Goal: Information Seeking & Learning: Learn about a topic

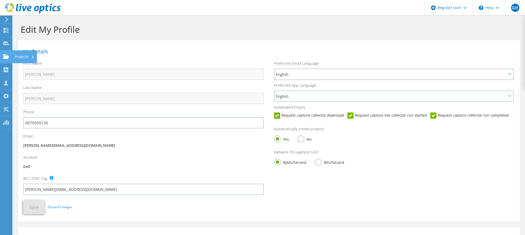
click at [24, 56] on div "Projects" at bounding box center [24, 56] width 25 height 13
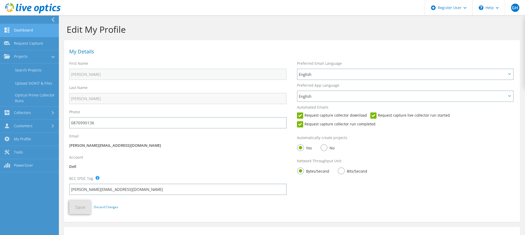
click at [27, 28] on link "Dashboard" at bounding box center [29, 30] width 59 height 13
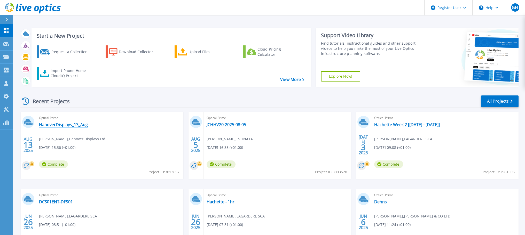
click at [59, 125] on link "HanoverDisplays_13_Aug" at bounding box center [63, 124] width 49 height 5
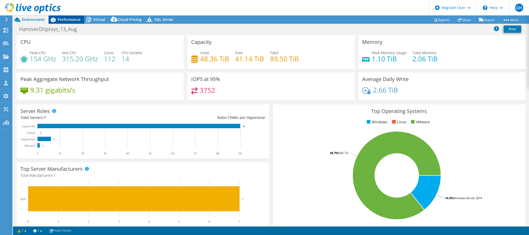
click at [69, 19] on span "Performance" at bounding box center [69, 19] width 23 height 5
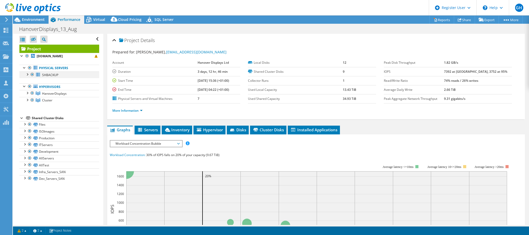
click at [28, 74] on div at bounding box center [27, 74] width 5 height 5
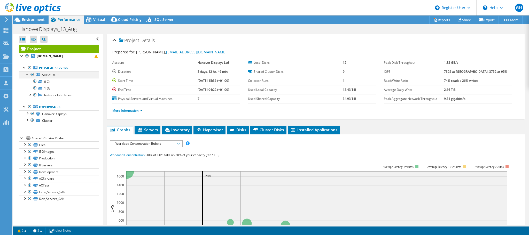
click at [28, 74] on div at bounding box center [27, 74] width 5 height 5
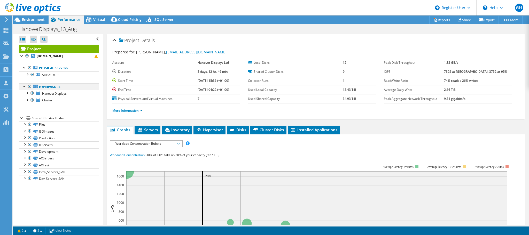
click at [29, 86] on div at bounding box center [29, 86] width 5 height 6
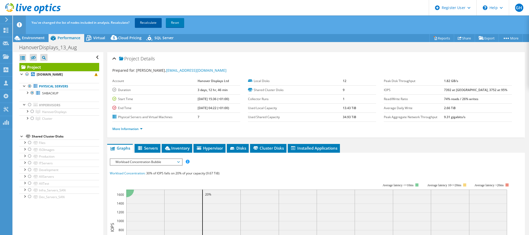
click at [148, 22] on link "Recalculate" at bounding box center [148, 22] width 27 height 9
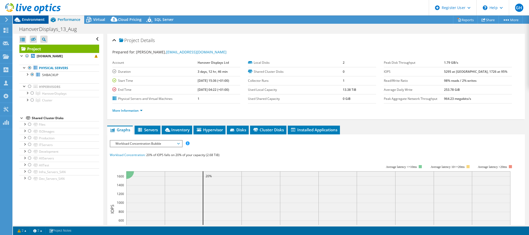
click at [26, 18] on span "Environment" at bounding box center [33, 19] width 23 height 5
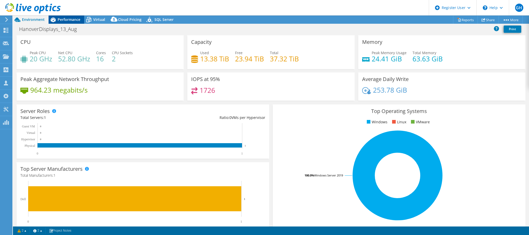
click at [68, 18] on span "Performance" at bounding box center [69, 19] width 23 height 5
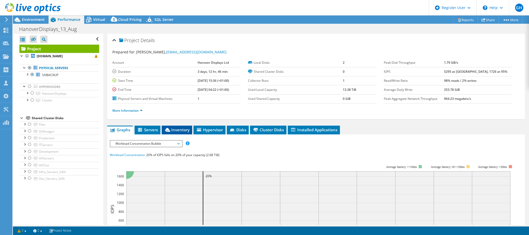
click at [176, 129] on span "Inventory" at bounding box center [176, 129] width 25 height 5
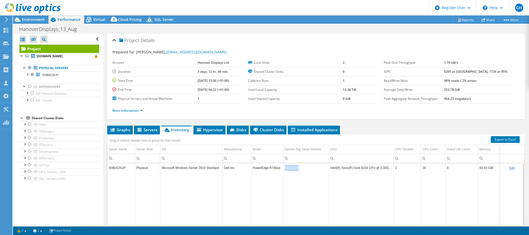
drag, startPoint x: 296, startPoint y: 167, endPoint x: 285, endPoint y: 167, distance: 11.9
click at [285, 167] on td "5BCWJ23" at bounding box center [306, 168] width 46 height 9
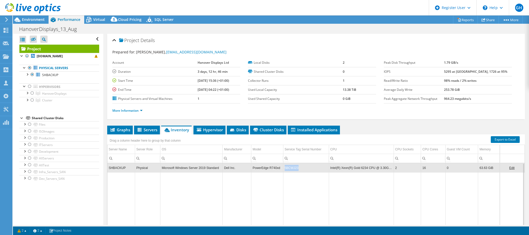
copy td "5BCWJ23"
click at [34, 20] on span "Environment" at bounding box center [33, 19] width 23 height 5
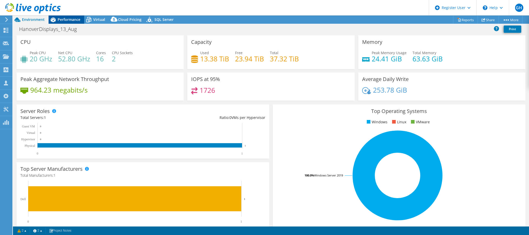
click at [66, 18] on span "Performance" at bounding box center [69, 19] width 23 height 5
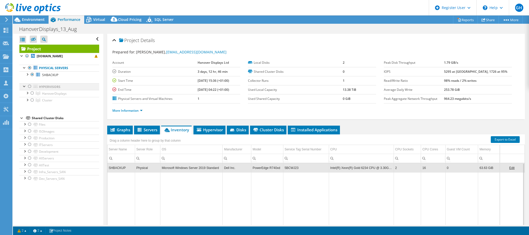
click at [30, 86] on div at bounding box center [29, 86] width 5 height 6
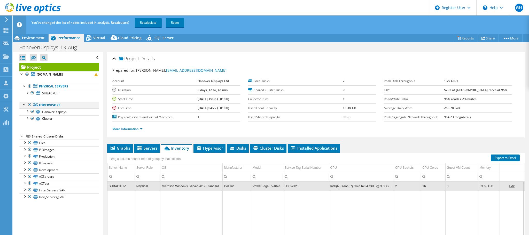
click at [30, 103] on div at bounding box center [29, 105] width 5 height 6
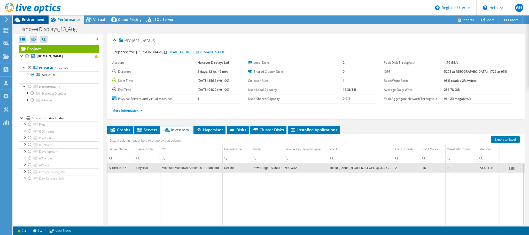
click at [33, 20] on span "Environment" at bounding box center [33, 19] width 23 height 5
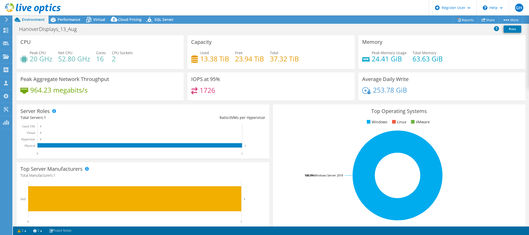
click at [66, 24] on div "Project Actions Project Actions Reports Share More" at bounding box center [271, 126] width 516 height 220
click at [64, 21] on span "Performance" at bounding box center [69, 19] width 23 height 5
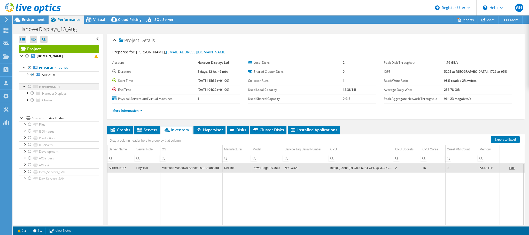
click at [29, 86] on div at bounding box center [29, 86] width 5 height 6
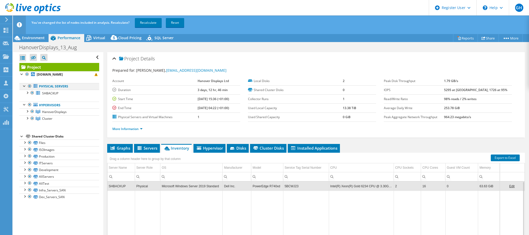
click at [29, 86] on div at bounding box center [29, 86] width 5 height 6
click at [150, 21] on link "Recalculate" at bounding box center [148, 22] width 27 height 9
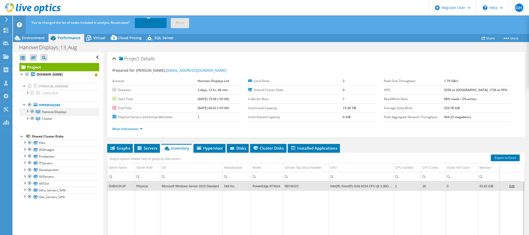
click at [28, 111] on div at bounding box center [27, 111] width 5 height 5
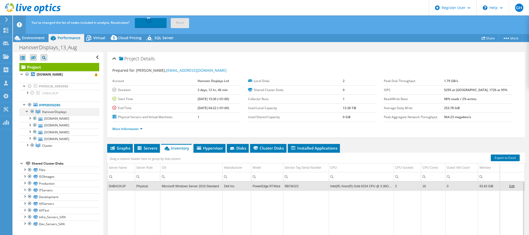
click at [28, 111] on div at bounding box center [27, 111] width 5 height 5
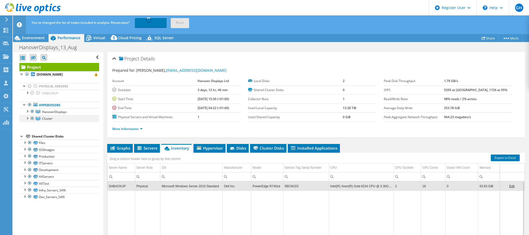
click at [27, 118] on div at bounding box center [27, 118] width 5 height 5
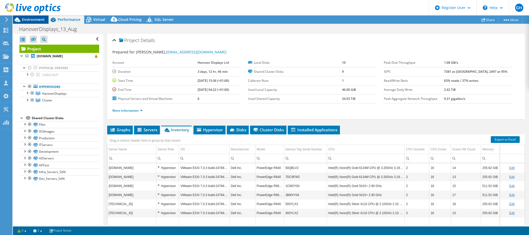
click at [30, 20] on span "Environment" at bounding box center [33, 19] width 23 height 5
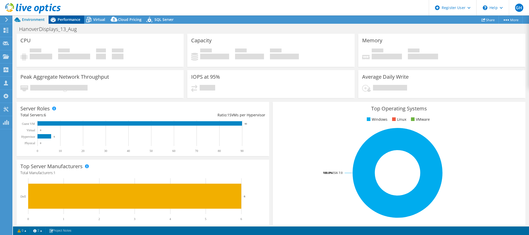
click at [65, 18] on span "Performance" at bounding box center [69, 19] width 23 height 5
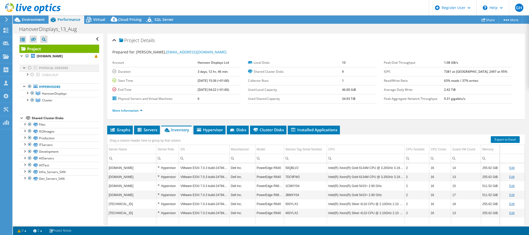
click at [30, 68] on div at bounding box center [29, 68] width 5 height 6
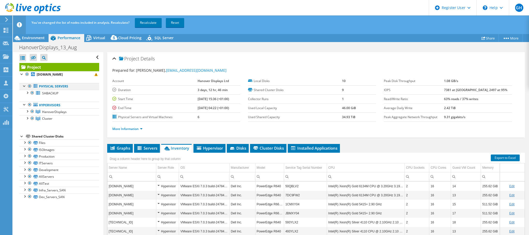
click at [30, 86] on div at bounding box center [29, 86] width 5 height 6
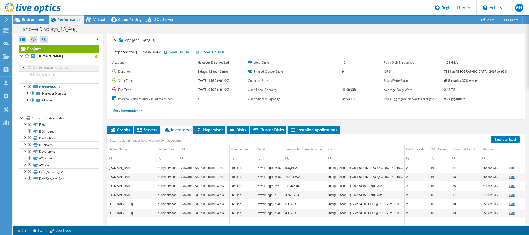
click at [29, 68] on div at bounding box center [29, 68] width 5 height 6
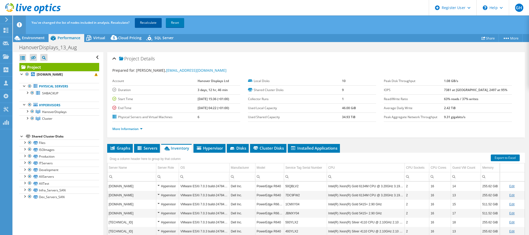
click at [146, 21] on link "Recalculate" at bounding box center [148, 22] width 27 height 9
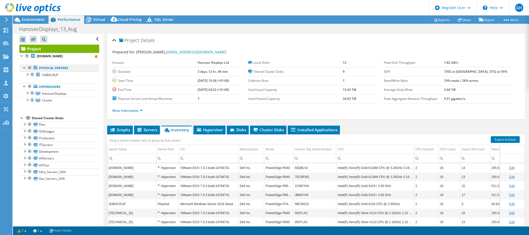
click at [29, 67] on div at bounding box center [29, 68] width 5 height 6
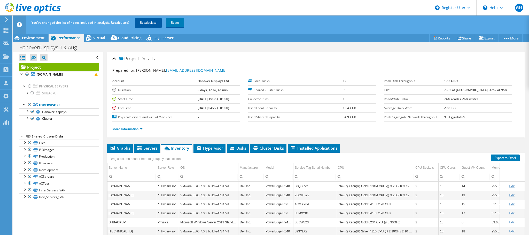
click at [149, 20] on link "Recalculate" at bounding box center [148, 22] width 27 height 9
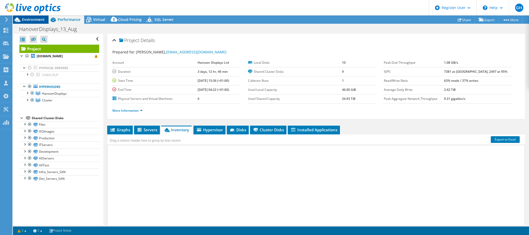
drag, startPoint x: 31, startPoint y: 19, endPoint x: 27, endPoint y: 20, distance: 4.0
click at [31, 19] on span "Environment" at bounding box center [33, 19] width 23 height 5
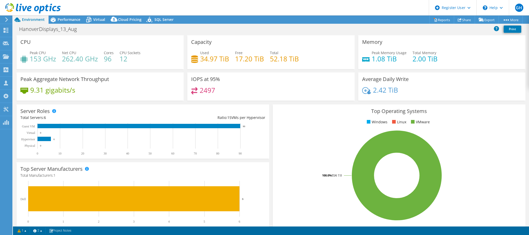
select select "USD"
click at [63, 19] on span "Performance" at bounding box center [69, 19] width 23 height 5
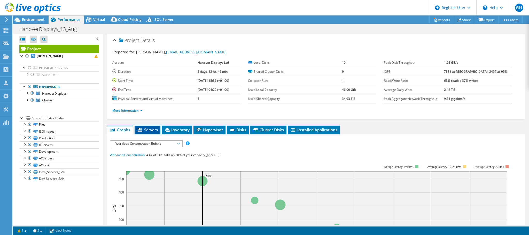
click at [145, 127] on span "Servers" at bounding box center [147, 129] width 21 height 5
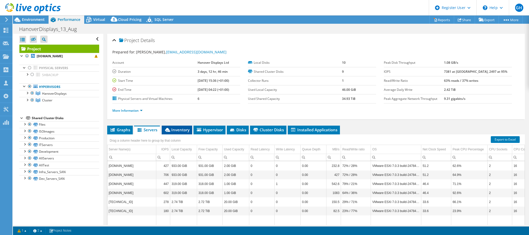
click at [180, 129] on span "Inventory" at bounding box center [176, 129] width 25 height 5
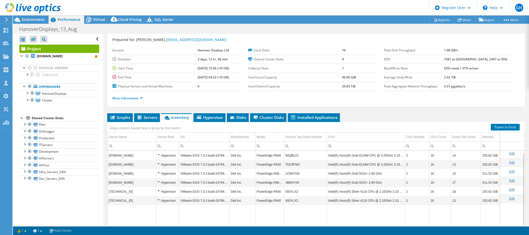
scroll to position [18, 0]
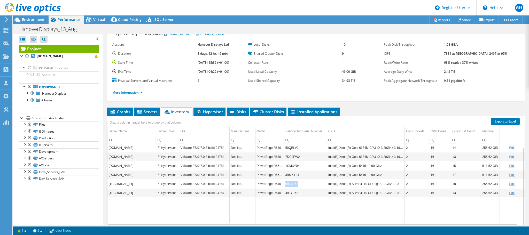
drag, startPoint x: 300, startPoint y: 184, endPoint x: 285, endPoint y: 184, distance: 15.2
click at [285, 184] on td "593YLX2" at bounding box center [305, 184] width 43 height 9
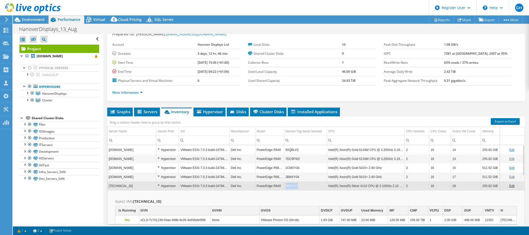
drag, startPoint x: 298, startPoint y: 186, endPoint x: 281, endPoint y: 187, distance: 16.8
click at [281, 187] on tr "[TECHNICAL_ID] Hypervisor VMware ESXi 7.0.3 build-24784741 Dell Inc. PowerEdge …" at bounding box center [316, 186] width 417 height 9
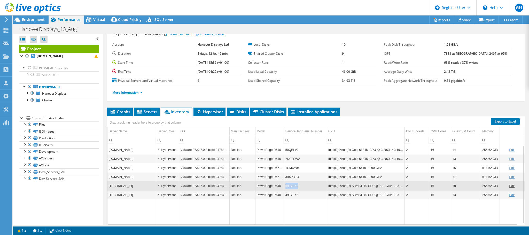
drag, startPoint x: 298, startPoint y: 187, endPoint x: 285, endPoint y: 187, distance: 12.7
click at [285, 187] on td "593YLX2" at bounding box center [305, 186] width 43 height 9
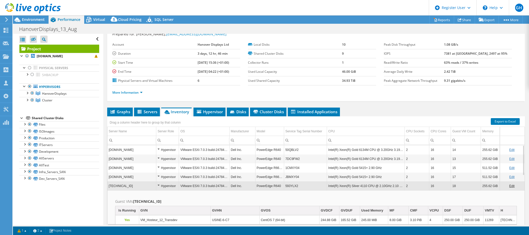
click at [308, 186] on td "593YLX2" at bounding box center [305, 186] width 43 height 9
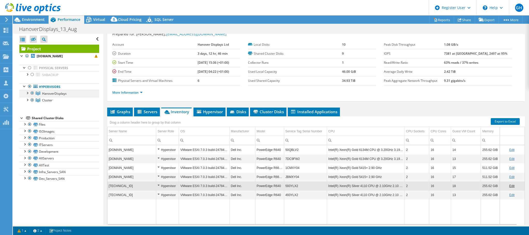
click at [27, 94] on div at bounding box center [27, 92] width 5 height 5
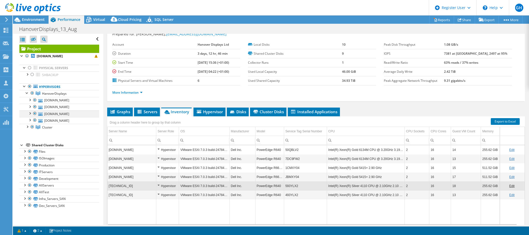
click at [34, 113] on div at bounding box center [34, 114] width 5 height 6
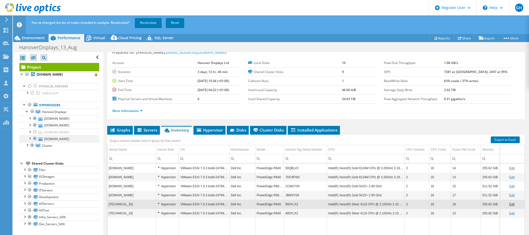
click at [35, 137] on div at bounding box center [34, 139] width 5 height 6
click at [146, 22] on link "Recalculate" at bounding box center [148, 22] width 27 height 9
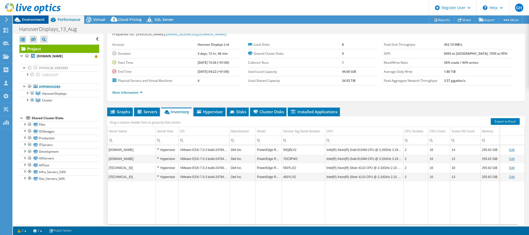
click at [31, 19] on span "Environment" at bounding box center [33, 19] width 23 height 5
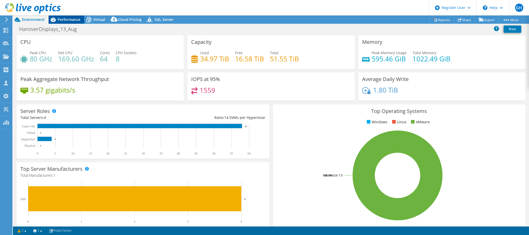
click at [64, 22] on div "Performance" at bounding box center [67, 20] width 36 height 8
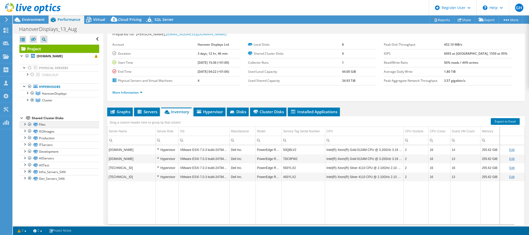
click at [26, 125] on div at bounding box center [24, 123] width 5 height 5
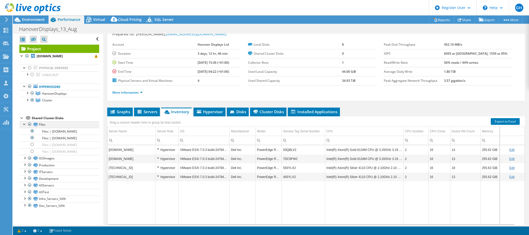
click at [26, 125] on div at bounding box center [24, 123] width 5 height 5
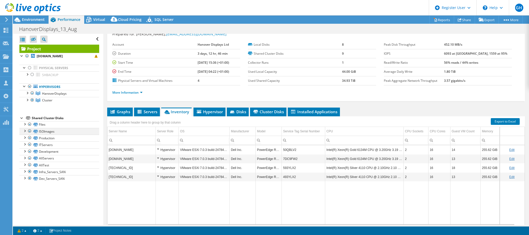
click at [26, 131] on div at bounding box center [24, 130] width 5 height 5
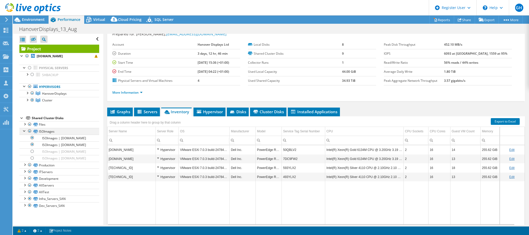
click at [26, 131] on div at bounding box center [24, 130] width 5 height 5
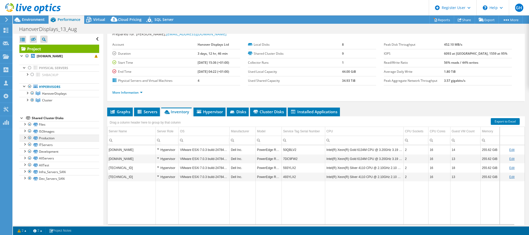
click at [25, 137] on div at bounding box center [24, 137] width 5 height 5
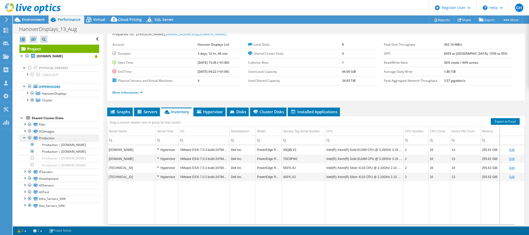
click at [25, 137] on div at bounding box center [24, 137] width 5 height 5
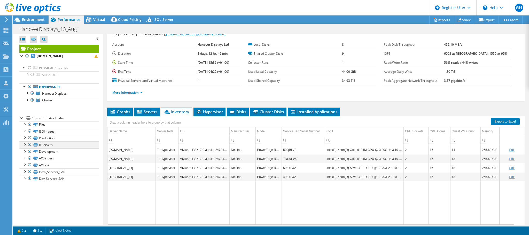
click at [25, 144] on div at bounding box center [24, 144] width 5 height 5
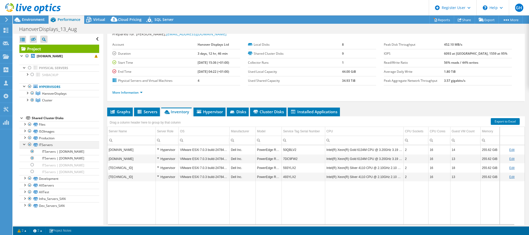
click at [25, 144] on div at bounding box center [24, 144] width 5 height 5
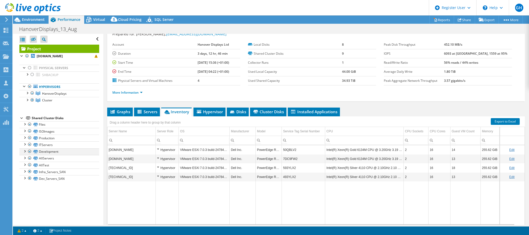
click at [25, 151] on div at bounding box center [24, 151] width 5 height 5
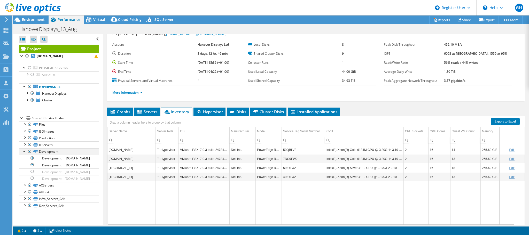
click at [25, 151] on div at bounding box center [24, 151] width 5 height 5
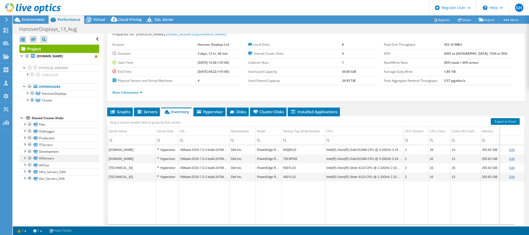
click at [25, 158] on div at bounding box center [24, 157] width 5 height 5
click at [25, 164] on div at bounding box center [24, 164] width 5 height 5
click at [25, 171] on div at bounding box center [24, 171] width 5 height 5
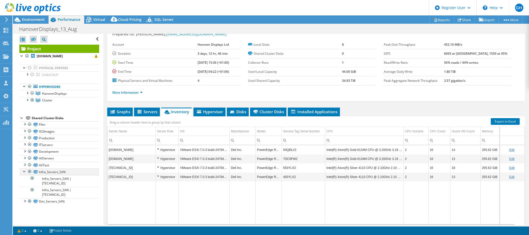
click at [25, 171] on div at bounding box center [24, 171] width 5 height 5
click at [25, 179] on div at bounding box center [24, 177] width 5 height 5
click at [98, 25] on div "HanoverDisplays_13_Aug Print" at bounding box center [271, 29] width 516 height 10
click at [98, 20] on span "Virtual" at bounding box center [99, 19] width 12 height 5
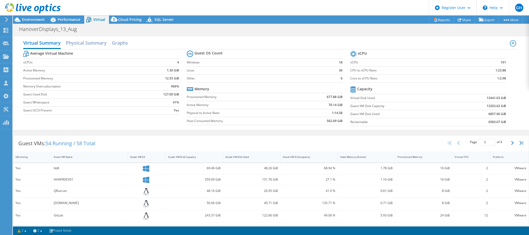
scroll to position [76, 0]
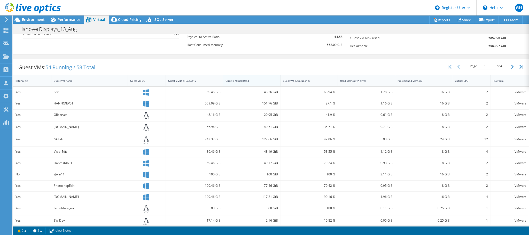
click at [243, 82] on div "Guest VM Disk Used" at bounding box center [249, 80] width 46 height 3
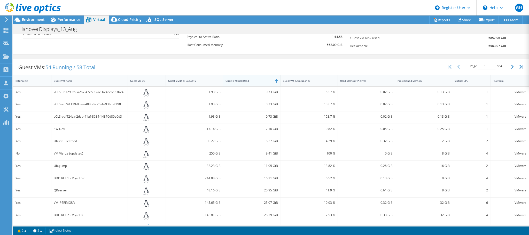
click at [243, 82] on div "Guest VM Disk Used" at bounding box center [249, 80] width 46 height 3
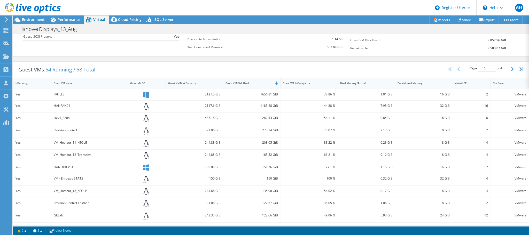
scroll to position [85, 0]
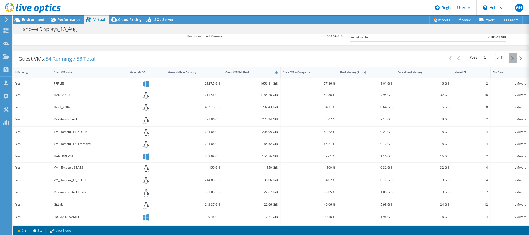
click at [511, 58] on icon "button" at bounding box center [512, 58] width 3 height 4
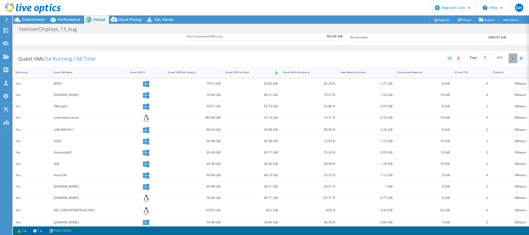
click at [511, 58] on icon "button" at bounding box center [512, 58] width 3 height 4
type input "4"
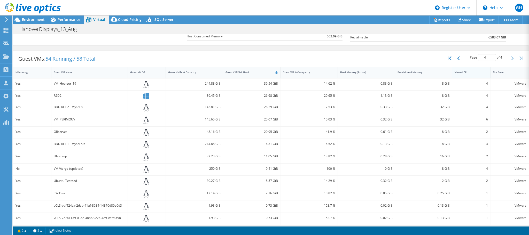
scroll to position [0, 0]
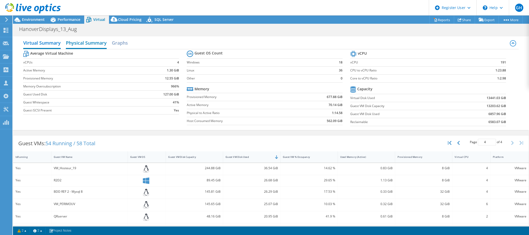
click at [85, 43] on h2 "Physical Summary" at bounding box center [86, 43] width 41 height 11
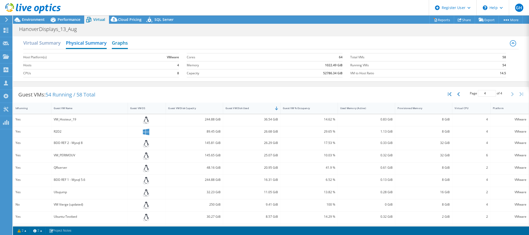
drag, startPoint x: 120, startPoint y: 43, endPoint x: 122, endPoint y: 43, distance: 2.8
click at [122, 43] on h2 "Graphs" at bounding box center [120, 43] width 16 height 11
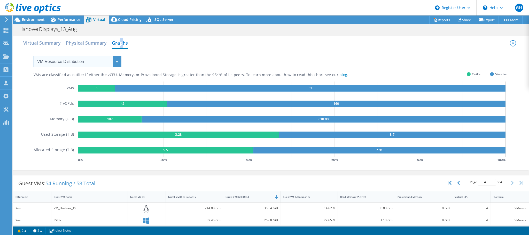
click at [117, 61] on select "VM Resource Distribution Provisioning Contrast Over Provisioning" at bounding box center [78, 62] width 88 height 12
select select "Over Provisioning"
click at [34, 56] on select "VM Resource Distribution Provisioning Contrast Over Provisioning" at bounding box center [78, 62] width 88 height 12
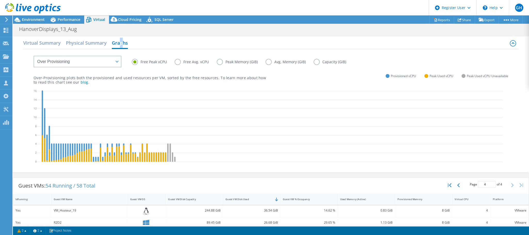
click at [179, 64] on label "Free Avg. vCPU" at bounding box center [196, 62] width 42 height 6
click at [0, 0] on input "Free Avg. vCPU" at bounding box center [0, 0] width 0 height 0
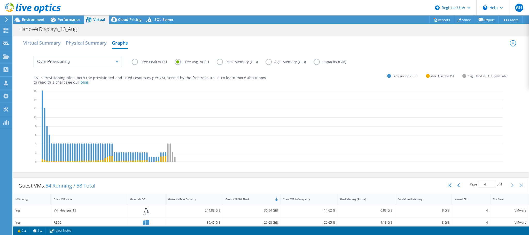
click at [219, 63] on label "Peak Memory (GiB)" at bounding box center [241, 62] width 49 height 6
click at [0, 0] on input "Peak Memory (GiB)" at bounding box center [0, 0] width 0 height 0
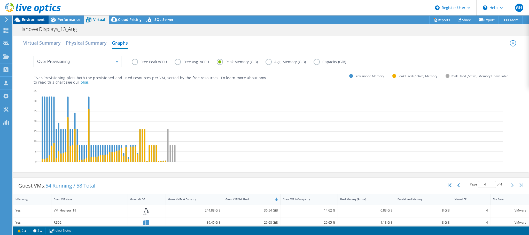
click at [33, 20] on span "Environment" at bounding box center [33, 19] width 23 height 5
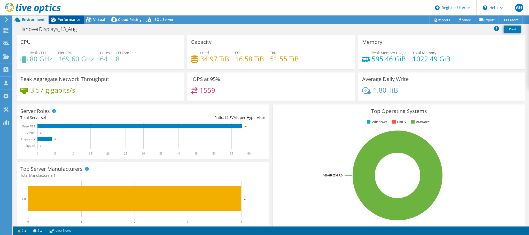
click at [65, 19] on span "Performance" at bounding box center [69, 19] width 23 height 5
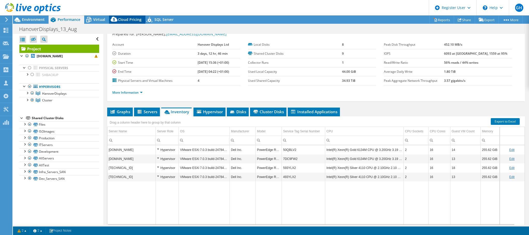
click at [127, 20] on span "Cloud Pricing" at bounding box center [130, 19] width 24 height 5
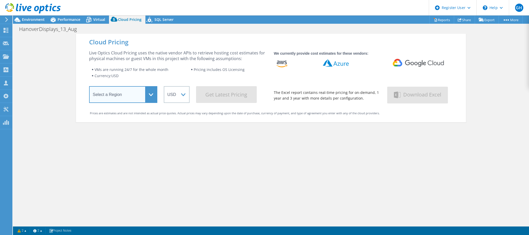
click at [148, 93] on select "Select a Region [GEOGRAPHIC_DATA] ([GEOGRAPHIC_DATA]) [GEOGRAPHIC_DATA] ([GEOGR…" at bounding box center [123, 94] width 68 height 17
select select "EULondon"
click at [89, 87] on select "Select a Region [GEOGRAPHIC_DATA] ([GEOGRAPHIC_DATA]) [GEOGRAPHIC_DATA] ([GEOGR…" at bounding box center [123, 94] width 68 height 17
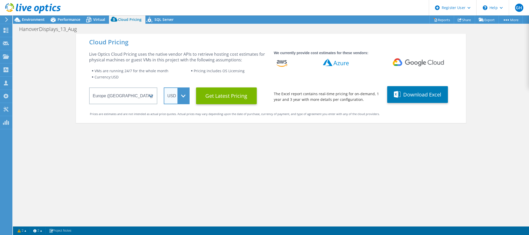
click at [182, 95] on select "ARS AUD BRL CAD CHF CLP CNY DKK EUR GBP HKD HUF INR JPY MXN MYR NOK NZD PEN SEK…" at bounding box center [177, 96] width 26 height 17
click at [164, 88] on select "ARS AUD BRL CAD CHF CLP CNY DKK EUR GBP HKD HUF INR JPY MXN MYR NOK NZD PEN SEK…" at bounding box center [177, 96] width 26 height 17
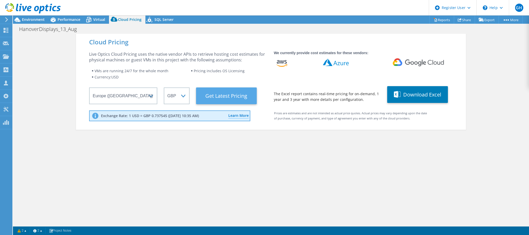
click at [216, 95] on Latest "Get Latest Pricing" at bounding box center [226, 96] width 61 height 17
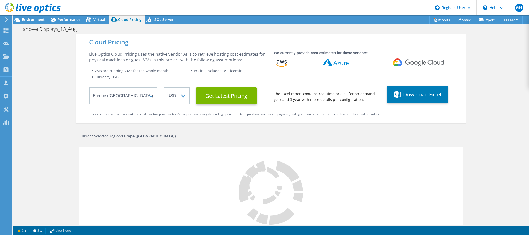
select select "GBP"
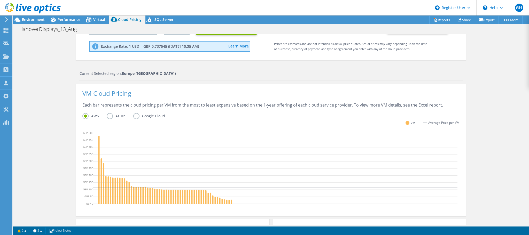
scroll to position [86, 0]
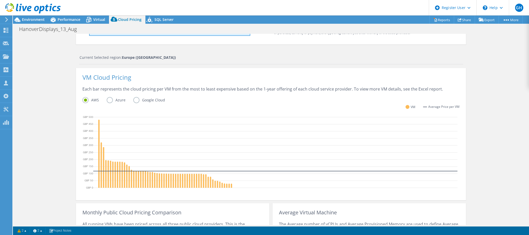
click at [108, 101] on label "Azure" at bounding box center [120, 100] width 27 height 6
click at [0, 0] on input "Azure" at bounding box center [0, 0] width 0 height 0
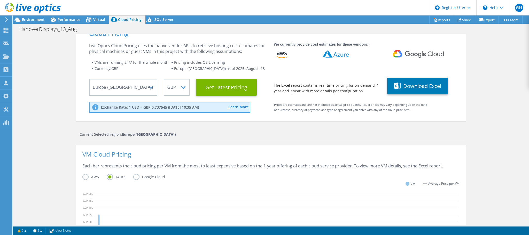
scroll to position [0, 0]
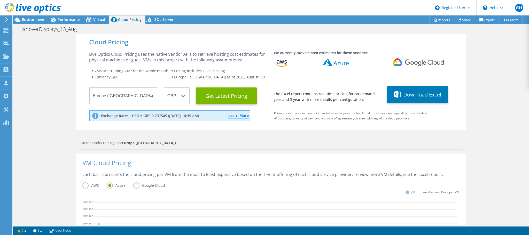
click at [134, 185] on label "Google Cloud" at bounding box center [153, 186] width 40 height 6
click at [0, 0] on input "Google Cloud" at bounding box center [0, 0] width 0 height 0
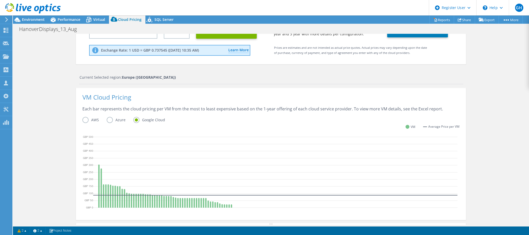
scroll to position [84, 0]
